Goal: Find specific page/section

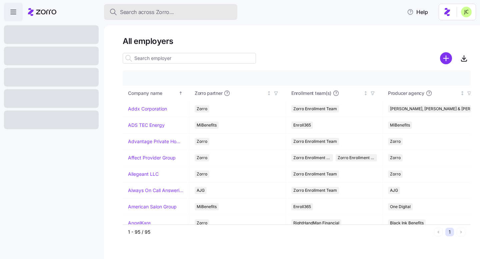
click at [172, 12] on span "Search across Zorro..." at bounding box center [147, 12] width 54 height 8
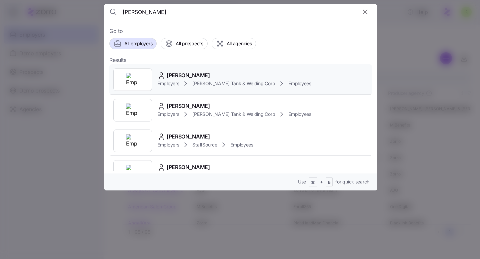
type input "[PERSON_NAME]"
click at [210, 75] on div "[PERSON_NAME]" at bounding box center [234, 75] width 154 height 8
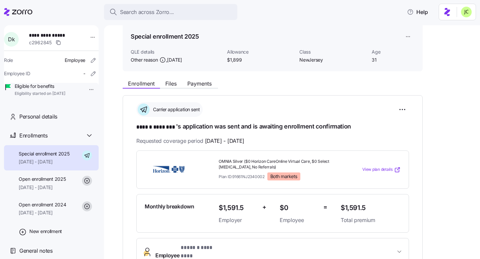
scroll to position [19, 0]
